Goal: Task Accomplishment & Management: Use online tool/utility

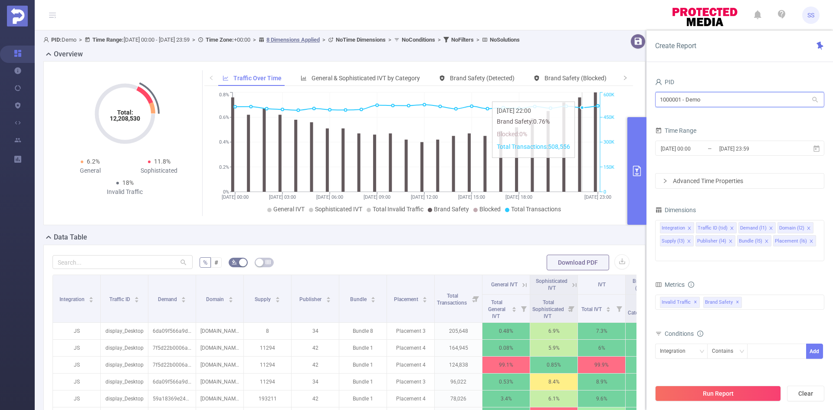
drag, startPoint x: 753, startPoint y: 100, endPoint x: 567, endPoint y: 97, distance: 185.7
click at [567, 97] on section "PID: Demo > Time Range: [DATE] 00:00 - [DATE] 23:59 > Time Zone: +00:00 > 8 Dim…" at bounding box center [434, 312] width 798 height 564
type input "eme"
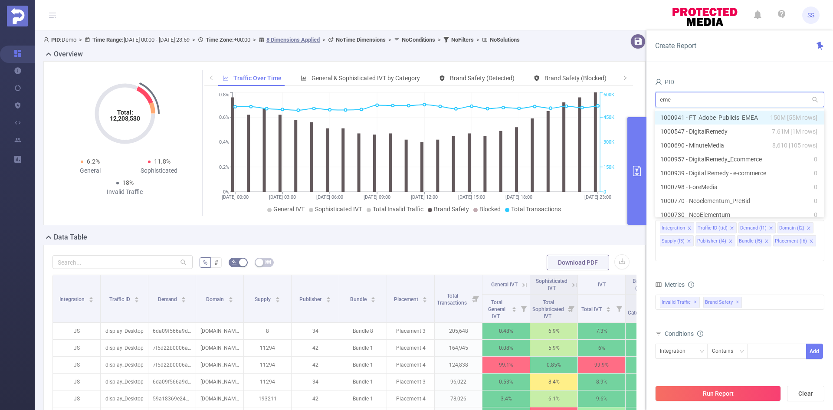
click at [788, 115] on span "150M [55M rows]" at bounding box center [793, 118] width 47 height 10
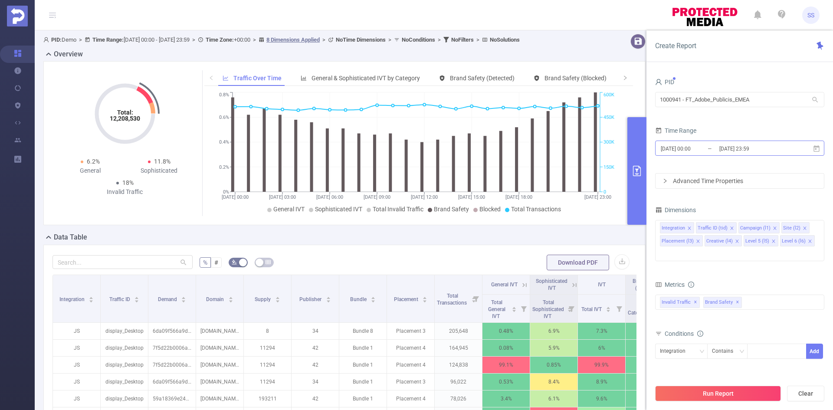
click at [721, 153] on input "[DATE] 23:59" at bounding box center [753, 149] width 70 height 12
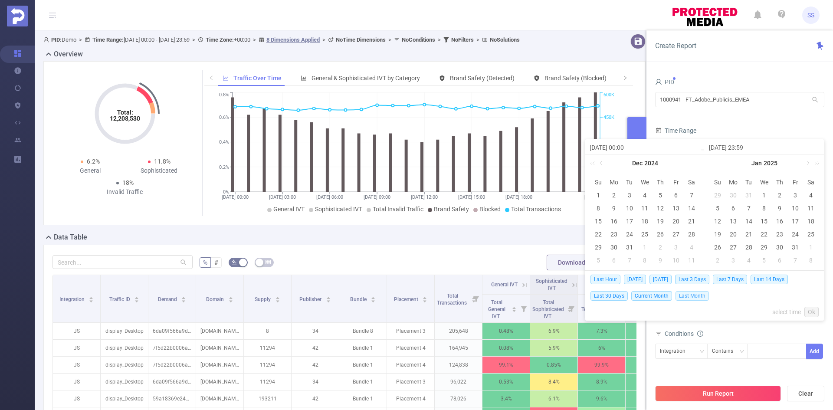
click at [704, 297] on span "Last Month" at bounding box center [691, 296] width 33 height 10
type input "[DATE] 00:00"
type input "[DATE] 23:59"
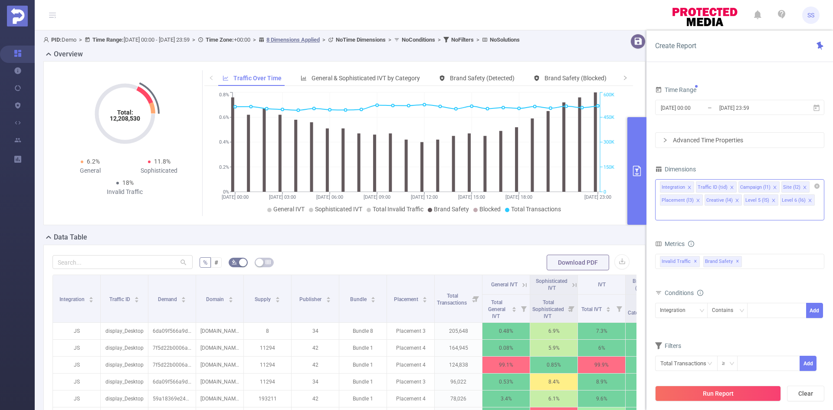
click at [664, 207] on input at bounding box center [662, 212] width 4 height 11
type input "ho"
click at [778, 233] on li "Host" at bounding box center [739, 231] width 168 height 14
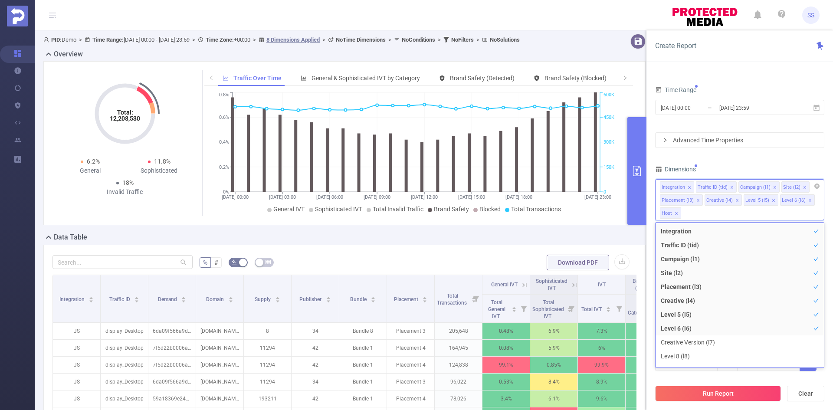
click at [731, 188] on icon "icon: close" at bounding box center [731, 187] width 3 height 3
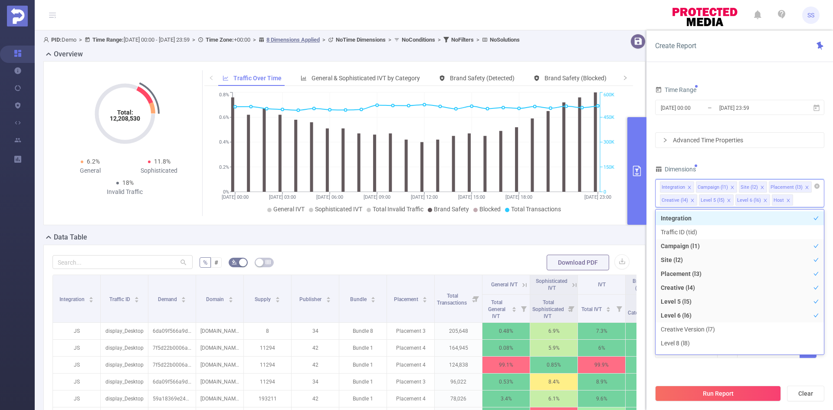
click at [730, 188] on icon "icon: close" at bounding box center [732, 187] width 4 height 4
click at [762, 187] on icon "icon: close" at bounding box center [763, 187] width 3 height 3
click at [756, 187] on icon "icon: close" at bounding box center [757, 187] width 3 height 3
click at [786, 186] on li "Level 6 (l6)" at bounding box center [779, 186] width 35 height 11
click at [790, 187] on icon "icon: close" at bounding box center [792, 187] width 4 height 4
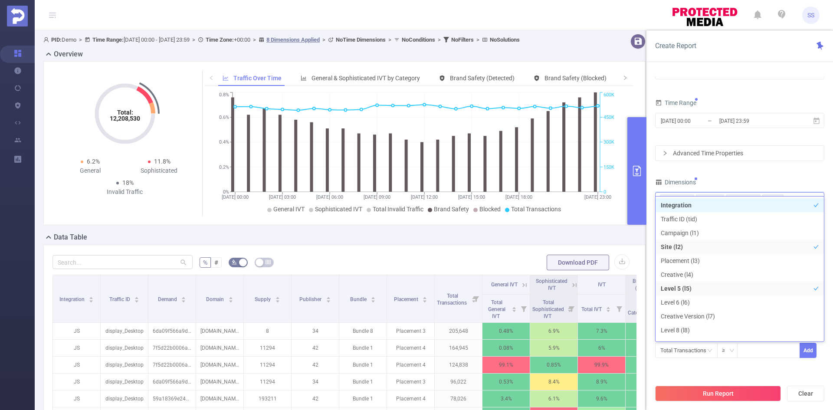
click at [746, 182] on div "Dimensions" at bounding box center [739, 183] width 169 height 14
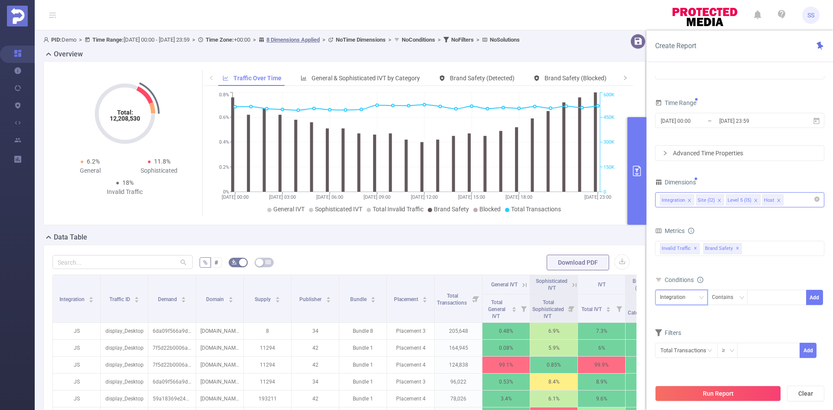
click at [678, 294] on div "Integration" at bounding box center [676, 297] width 32 height 14
drag, startPoint x: 676, startPoint y: 355, endPoint x: 705, endPoint y: 346, distance: 30.0
click at [676, 356] on li "Host" at bounding box center [681, 357] width 52 height 14
click at [763, 294] on div at bounding box center [777, 297] width 50 height 14
type input "[DOMAIN_NAME]"
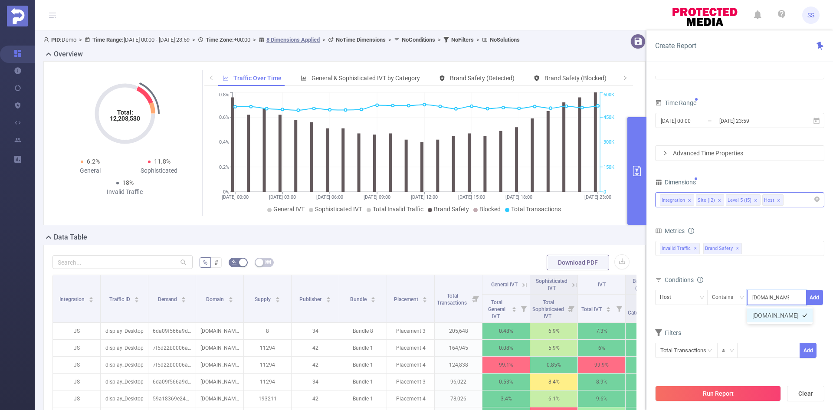
click at [792, 309] on li "[DOMAIN_NAME]" at bounding box center [779, 315] width 65 height 14
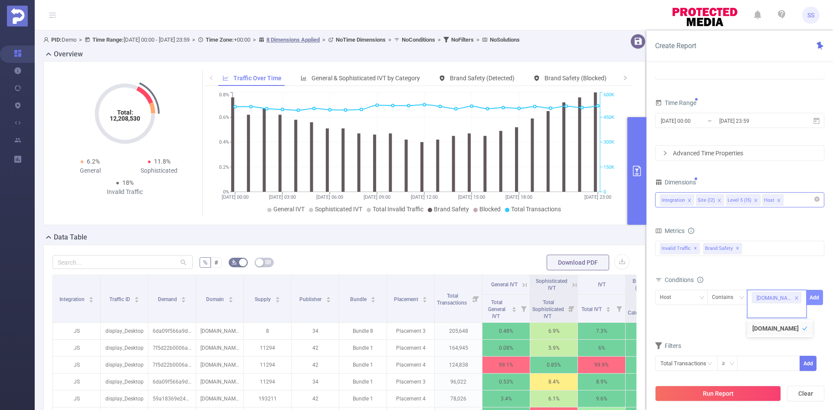
click at [817, 290] on button "Add" at bounding box center [814, 297] width 17 height 15
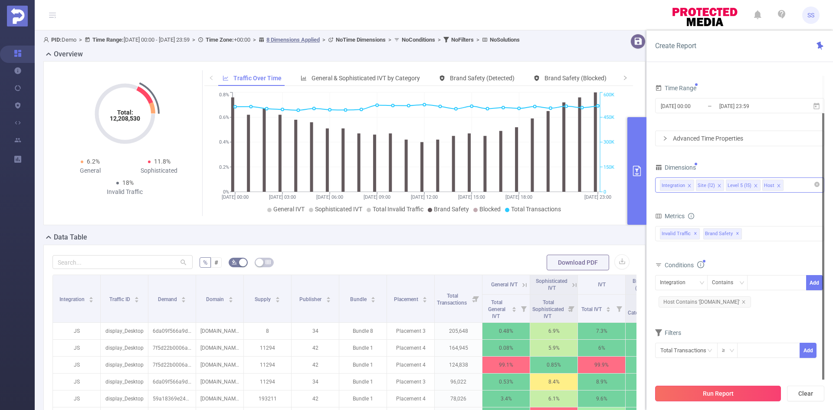
click at [706, 393] on button "Run Report" at bounding box center [718, 394] width 126 height 16
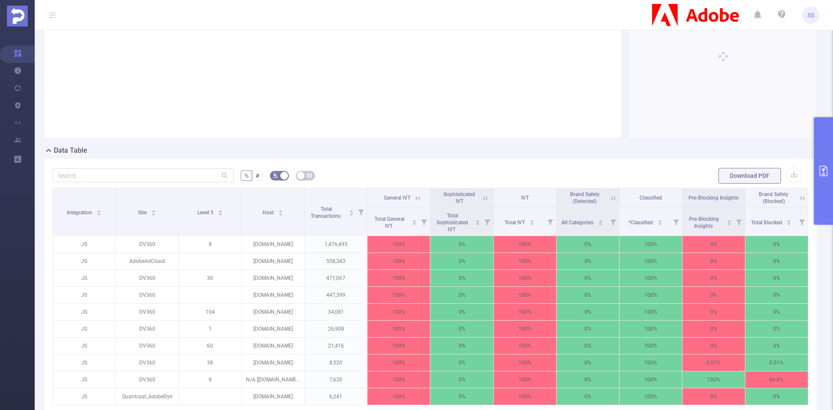
scroll to position [173, 0]
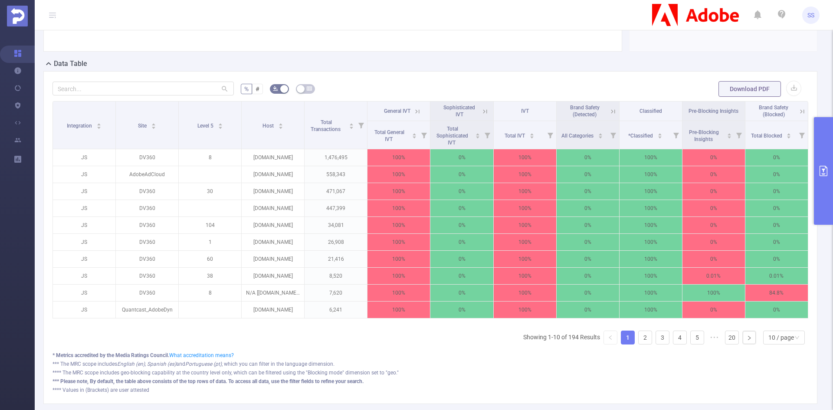
click at [411, 112] on icon at bounding box center [416, 111] width 10 height 9
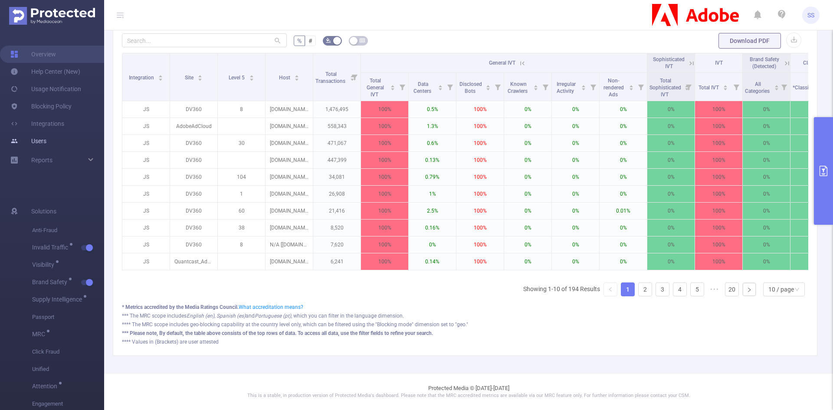
scroll to position [119, 0]
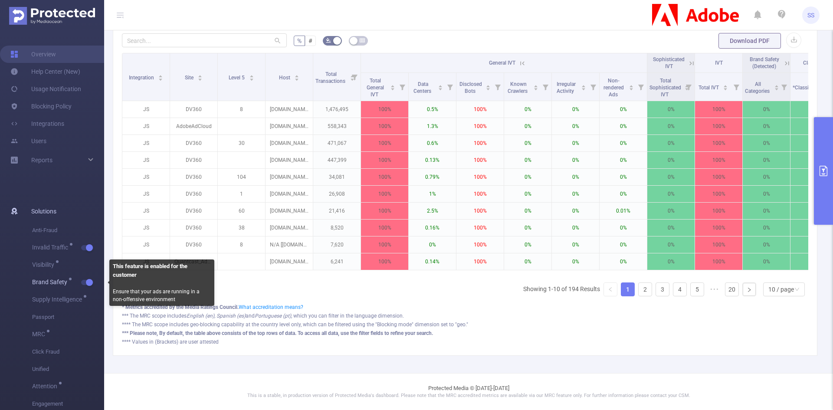
click at [85, 281] on span "button" at bounding box center [88, 282] width 11 height 4
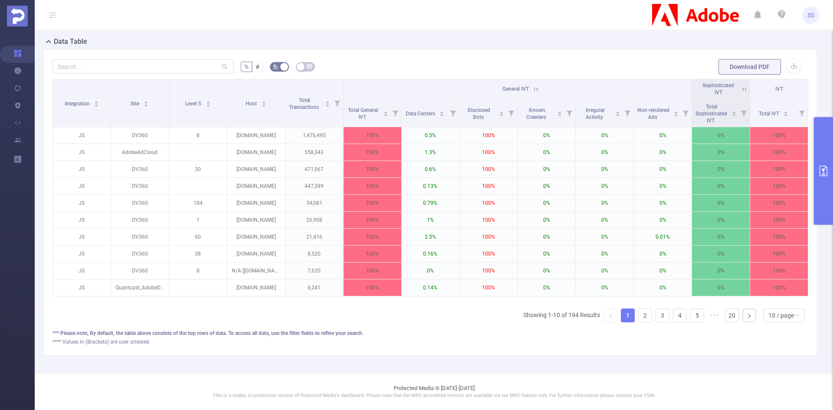
scroll to position [85, 0]
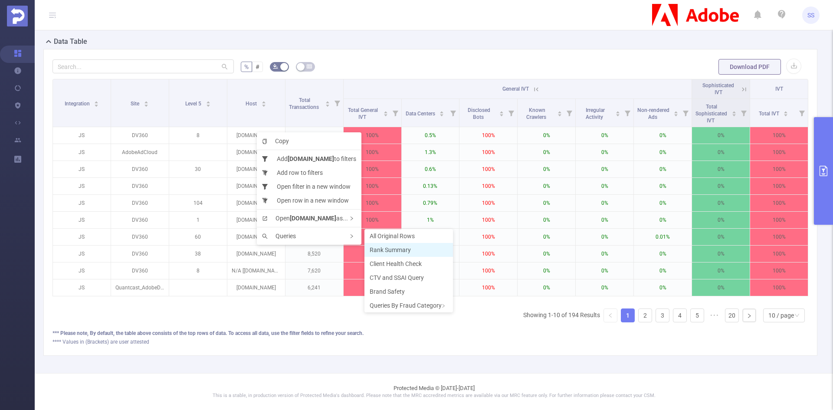
click at [416, 255] on li "Rank Summary" at bounding box center [408, 250] width 88 height 14
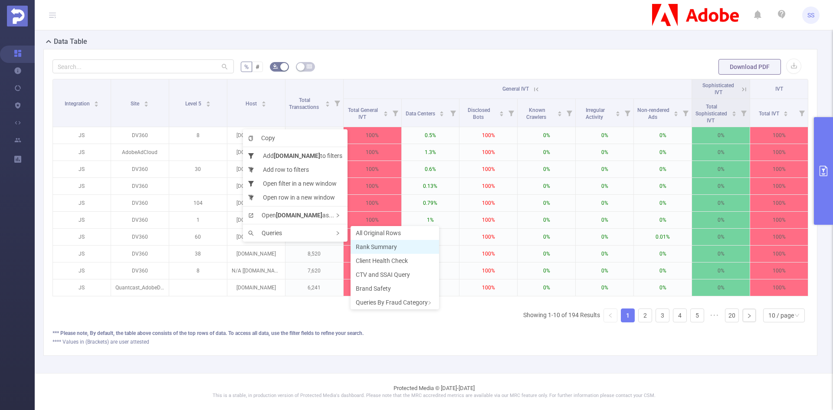
click at [382, 249] on span "Rank Summary" at bounding box center [376, 246] width 41 height 7
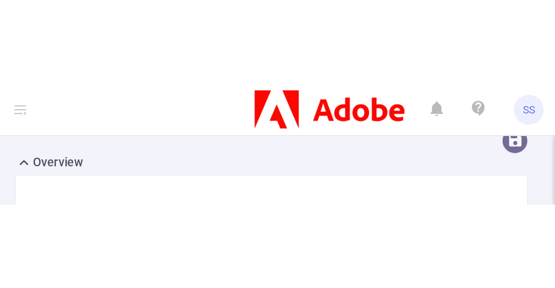
scroll to position [43, 0]
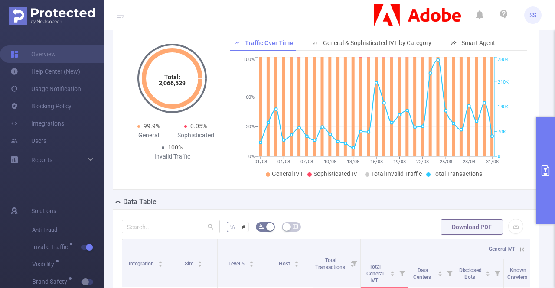
click at [545, 180] on button "primary" at bounding box center [545, 171] width 19 height 108
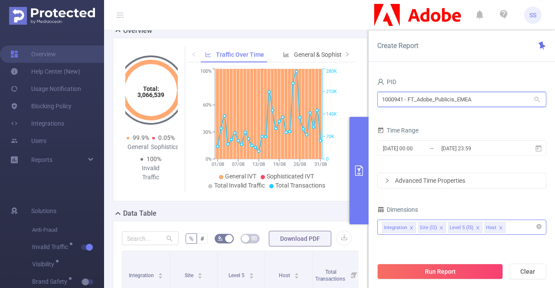
drag, startPoint x: 500, startPoint y: 104, endPoint x: 340, endPoint y: 96, distance: 160.2
click at [340, 96] on section "PID: FT_Adobe_Publicis_EMEA > Time Range: [DATE] 00:00 - [DATE] 23:59 > Time Zo…" at bounding box center [329, 277] width 451 height 580
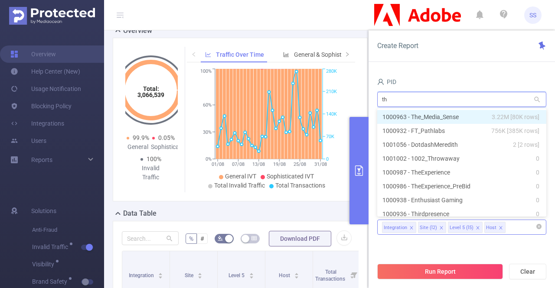
type input "the"
click at [449, 112] on li "1000963 - The_Media_Sense 3.22M [80K rows]" at bounding box center [461, 117] width 169 height 14
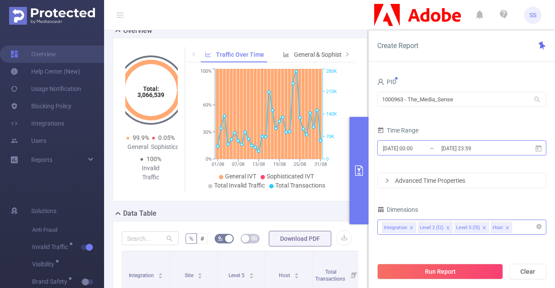
click at [458, 148] on input "[DATE] 23:59" at bounding box center [476, 149] width 70 height 12
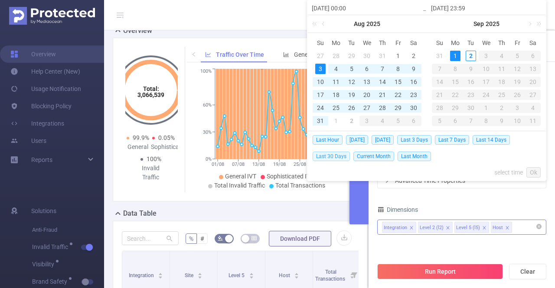
click at [335, 156] on span "Last 30 Days" at bounding box center [331, 157] width 37 height 10
type input "[DATE] 00:00"
type input "[DATE] 23:59"
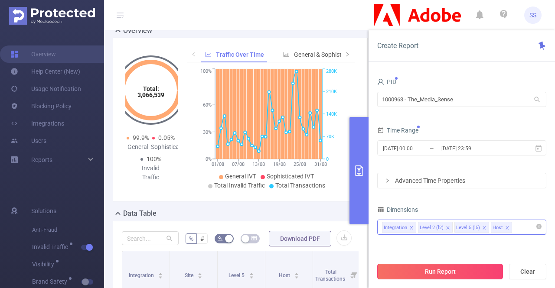
click at [452, 274] on button "Run Report" at bounding box center [440, 272] width 126 height 16
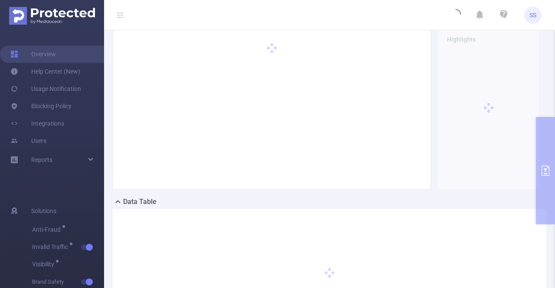
click at [119, 14] on icon at bounding box center [120, 15] width 7 height 7
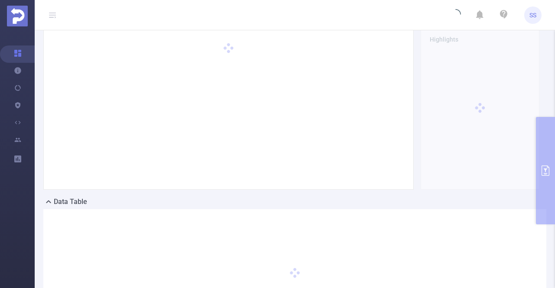
scroll to position [31, 0]
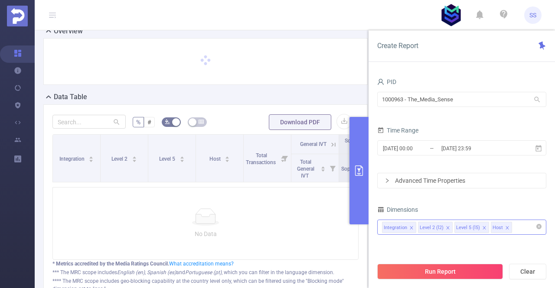
click at [364, 157] on button "primary" at bounding box center [359, 171] width 19 height 108
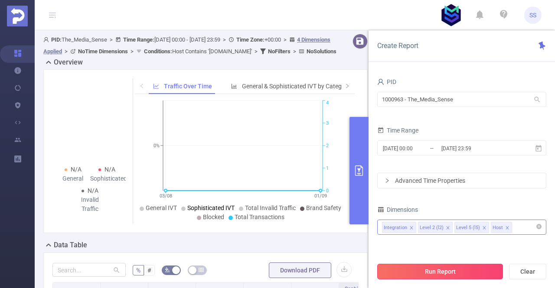
click at [457, 275] on button "Run Report" at bounding box center [440, 272] width 126 height 16
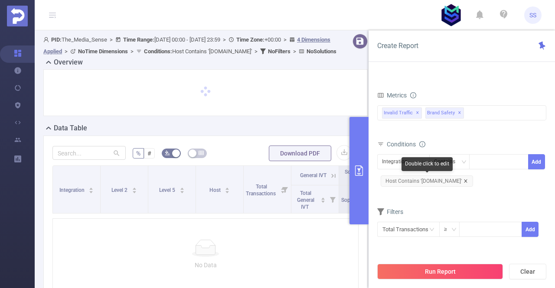
click at [464, 181] on icon "icon: close" at bounding box center [466, 181] width 4 height 4
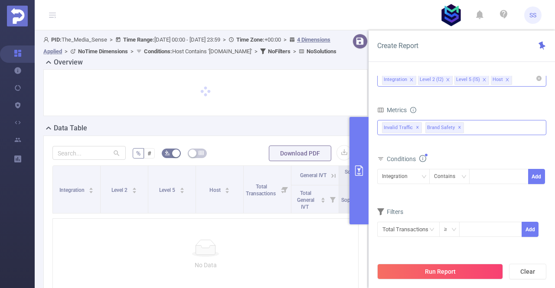
click at [458, 126] on span "✕" at bounding box center [459, 128] width 3 height 10
click at [440, 272] on button "Run Report" at bounding box center [440, 272] width 126 height 16
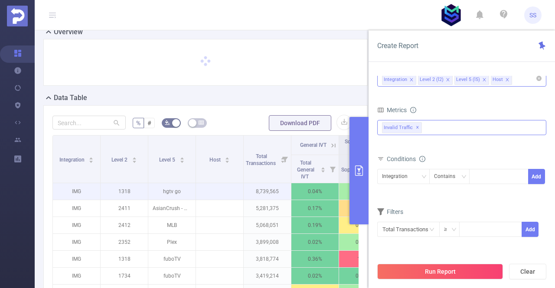
scroll to position [43, 0]
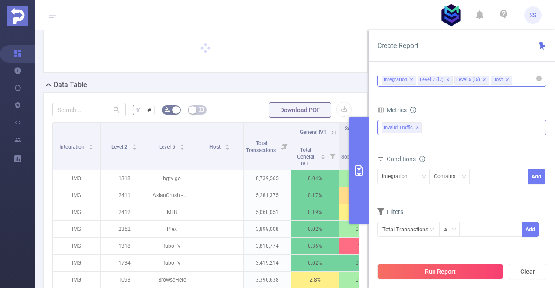
click at [360, 170] on icon "primary" at bounding box center [359, 171] width 10 height 10
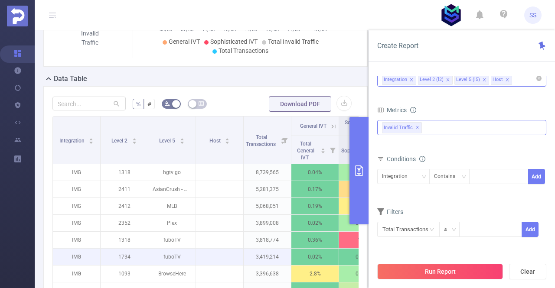
scroll to position [217, 0]
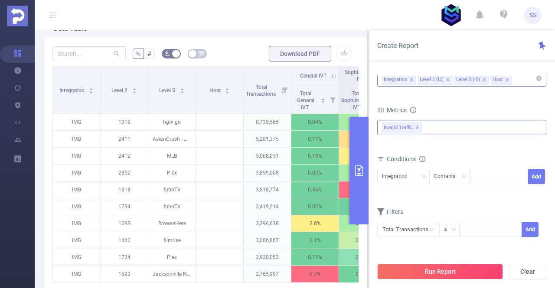
click at [358, 164] on button "primary" at bounding box center [359, 171] width 19 height 108
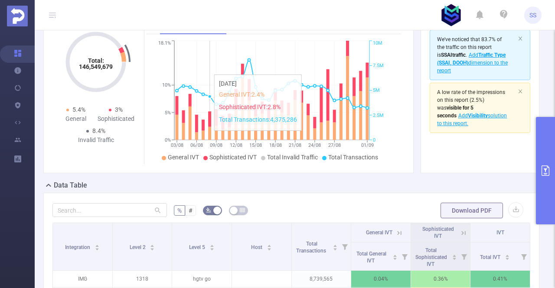
scroll to position [0, 0]
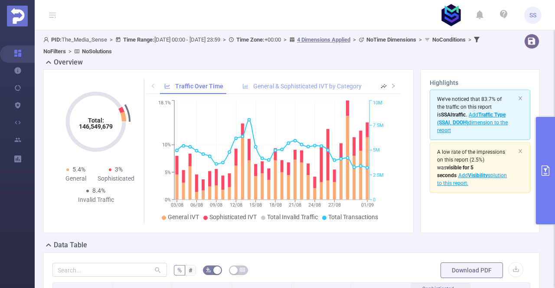
click at [290, 83] on span "General & Sophisticated IVT by Category" at bounding box center [307, 86] width 108 height 7
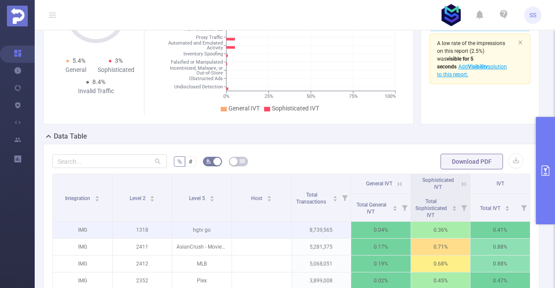
scroll to position [173, 0]
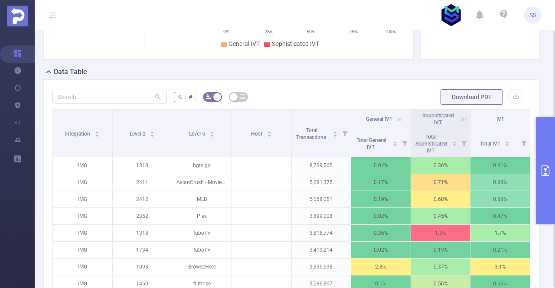
click at [460, 120] on icon at bounding box center [464, 120] width 8 height 8
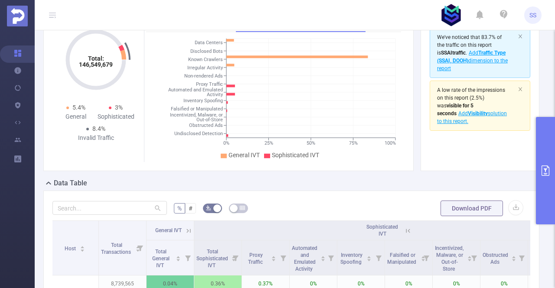
scroll to position [87, 0]
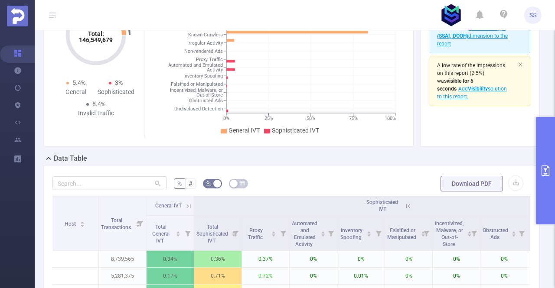
click at [410, 208] on icon at bounding box center [408, 207] width 8 height 8
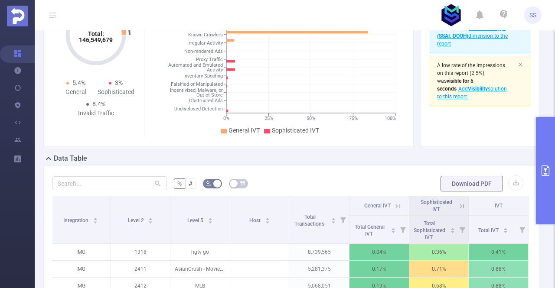
scroll to position [0, 2]
